Goal: Information Seeking & Learning: Learn about a topic

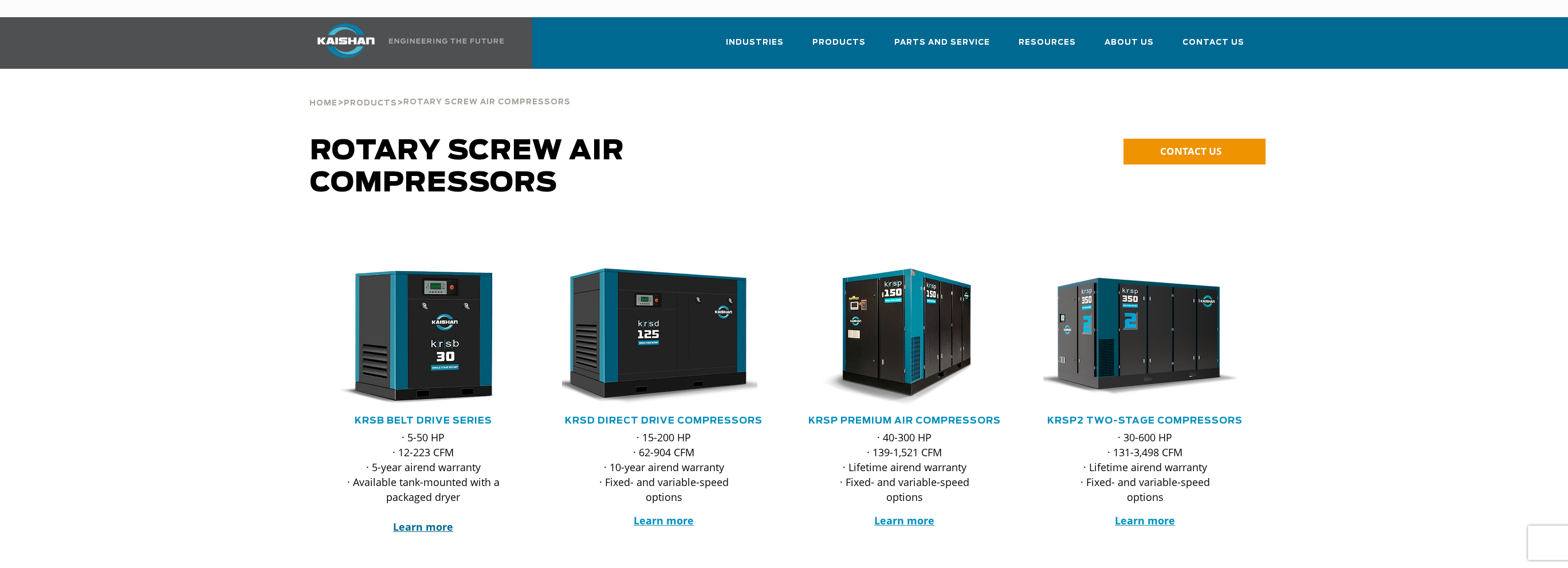
click at [420, 520] on strong "Learn more" at bounding box center [423, 526] width 60 height 14
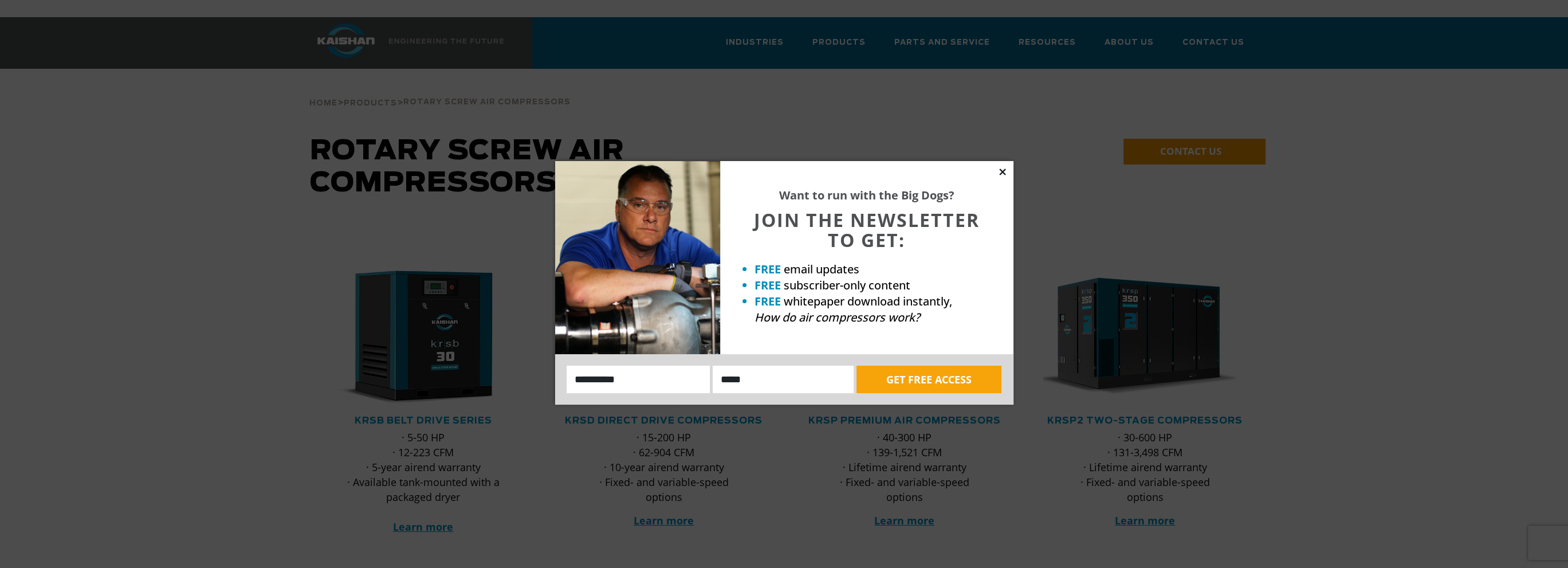
click at [1002, 171] on icon at bounding box center [1002, 171] width 6 height 6
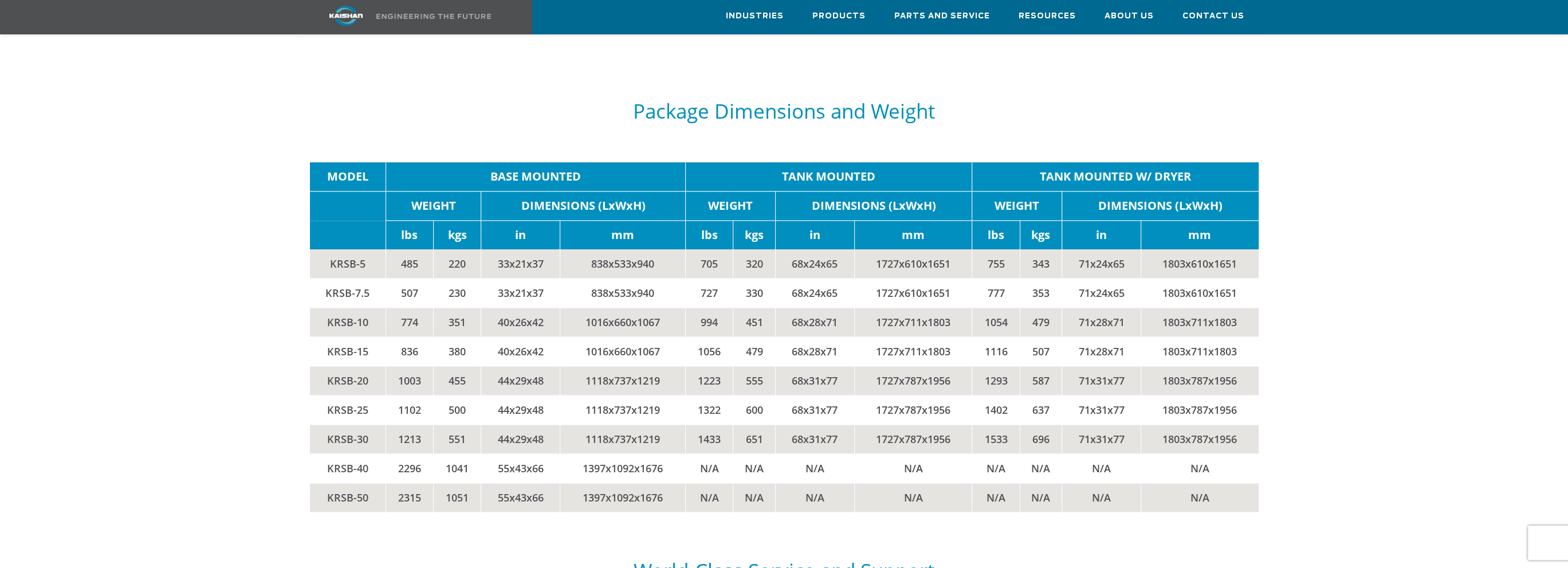
scroll to position [2465, 0]
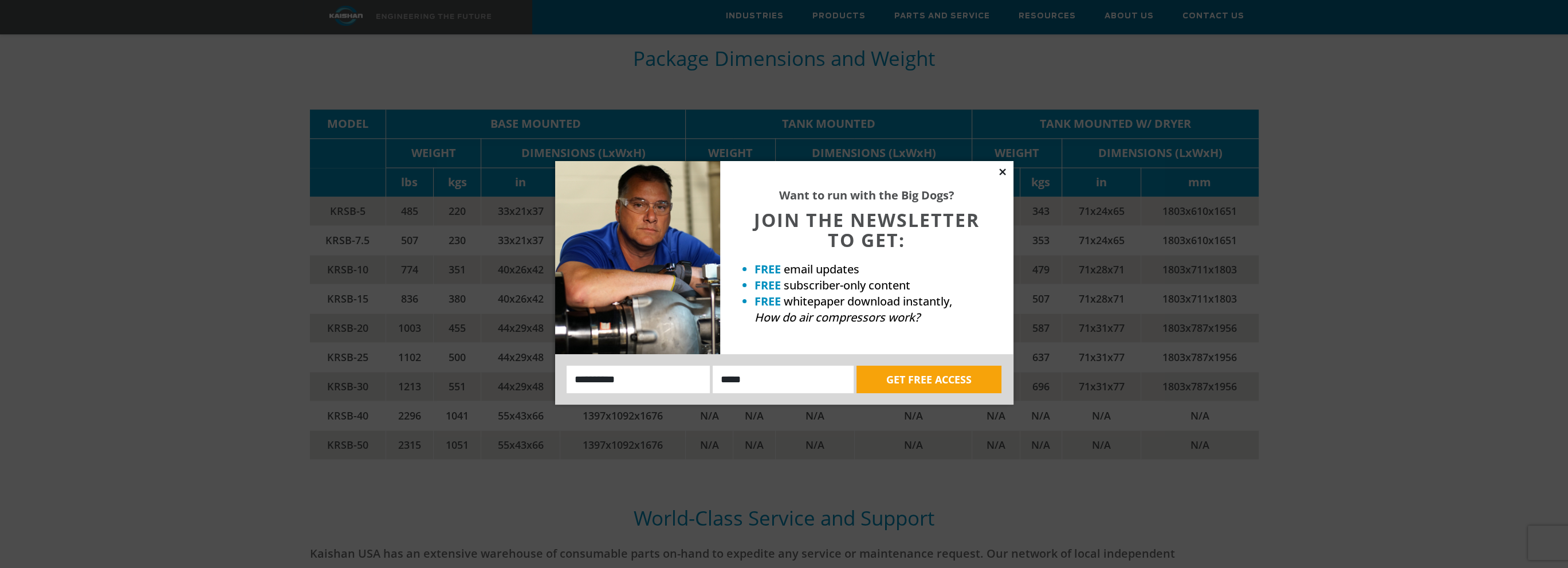
click at [1005, 171] on icon at bounding box center [1002, 172] width 10 height 10
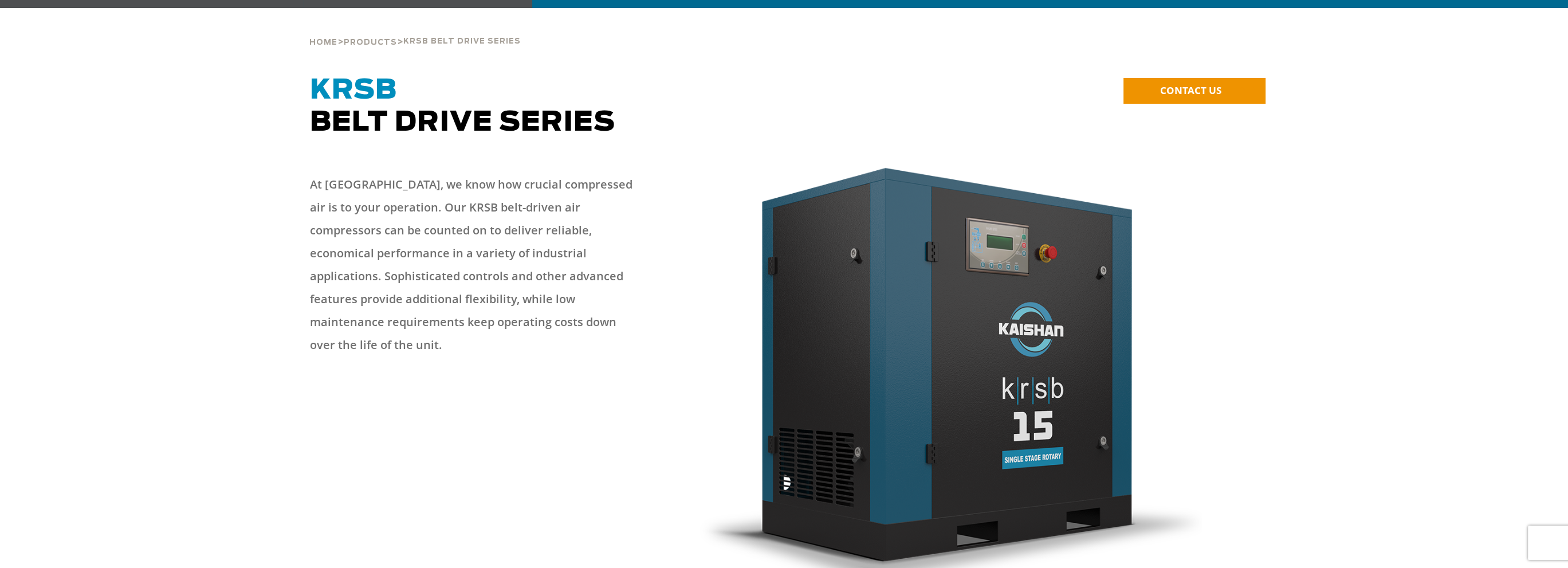
scroll to position [0, 0]
